Goal: Task Accomplishment & Management: Complete application form

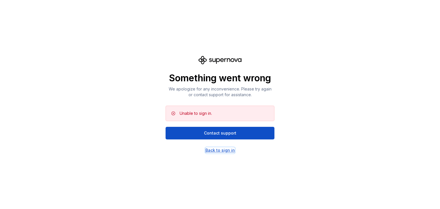
click at [218, 150] on div "Back to sign in" at bounding box center [219, 150] width 29 height 6
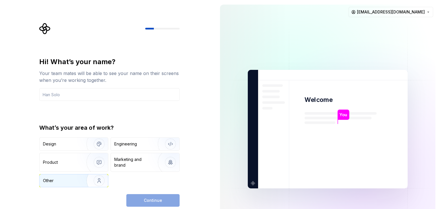
click at [66, 178] on div "Other" at bounding box center [59, 181] width 33 height 6
click at [100, 180] on img "button" at bounding box center [95, 180] width 37 height 38
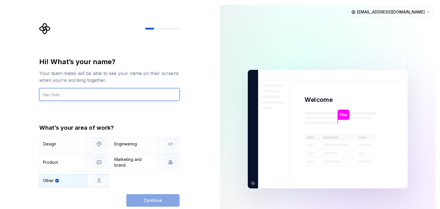
click at [80, 93] on input "text" at bounding box center [109, 94] width 140 height 13
type input "nap217"
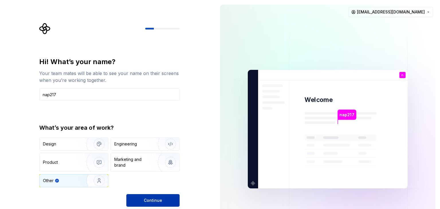
click at [146, 200] on span "Continue" at bounding box center [153, 201] width 18 height 6
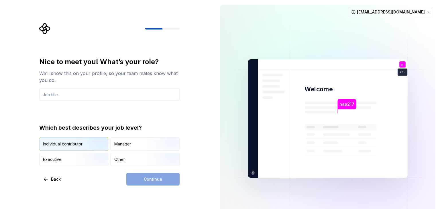
click at [79, 145] on img "button" at bounding box center [94, 151] width 37 height 38
click at [105, 95] on input "text" at bounding box center [109, 94] width 140 height 13
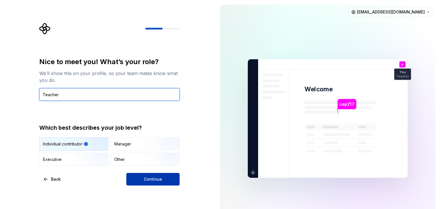
type input "Teacher"
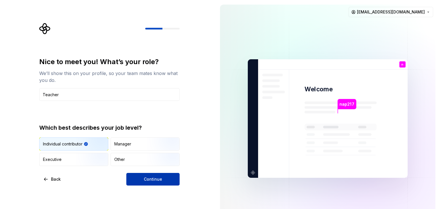
click at [165, 179] on button "Continue" at bounding box center [152, 179] width 53 height 13
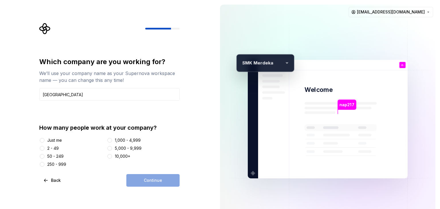
type input "[GEOGRAPHIC_DATA]"
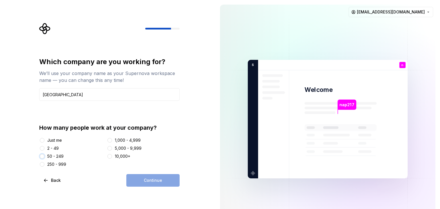
click at [42, 155] on button "50 - 249" at bounding box center [42, 156] width 5 height 5
click at [167, 181] on button "Continue" at bounding box center [152, 180] width 53 height 13
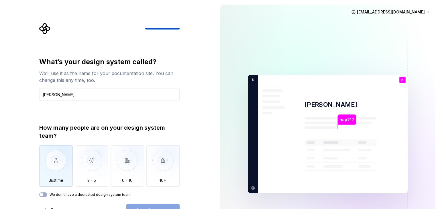
type input "[PERSON_NAME]"
click at [58, 155] on img "button" at bounding box center [55, 164] width 33 height 38
click at [145, 206] on button "Open Supernova" at bounding box center [152, 210] width 53 height 13
click at [44, 194] on icon "button" at bounding box center [41, 194] width 5 height 3
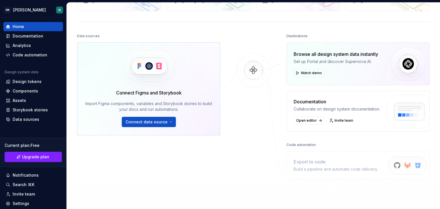
scroll to position [21, 0]
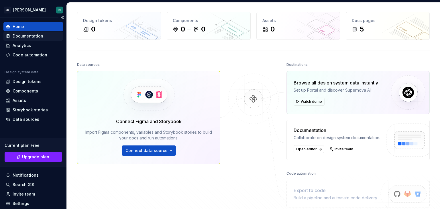
click at [23, 33] on div "Documentation" at bounding box center [33, 35] width 60 height 9
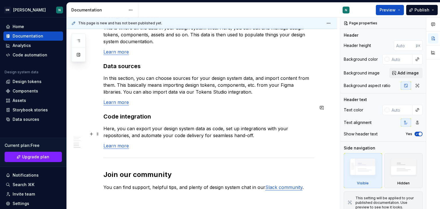
scroll to position [506, 0]
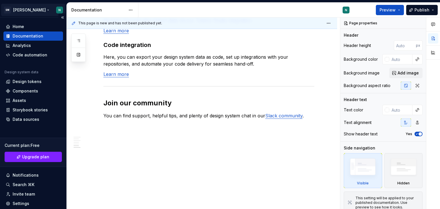
click at [37, 9] on html "SM [PERSON_NAME] N Home Documentation Analytics Code automation Design system d…" at bounding box center [220, 104] width 440 height 209
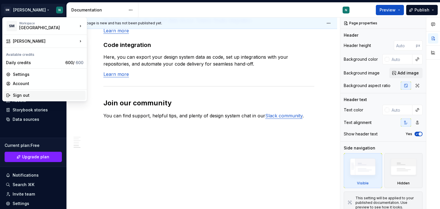
click at [32, 94] on div "Sign out" at bounding box center [48, 95] width 70 height 6
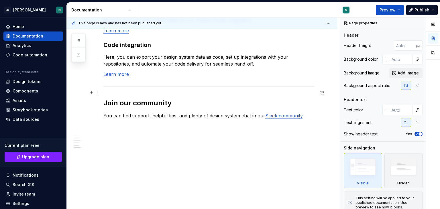
type textarea "*"
